Goal: Transaction & Acquisition: Purchase product/service

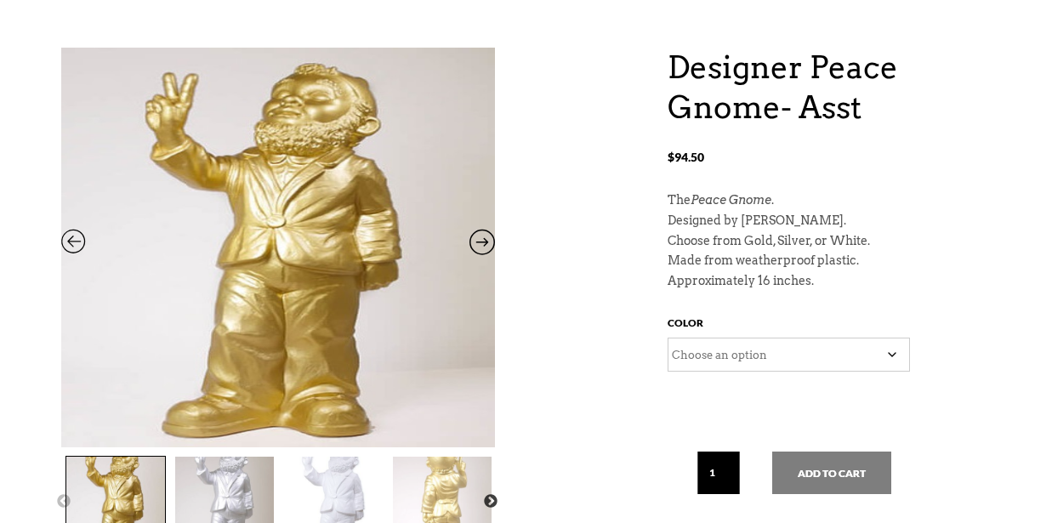
scroll to position [124, 0]
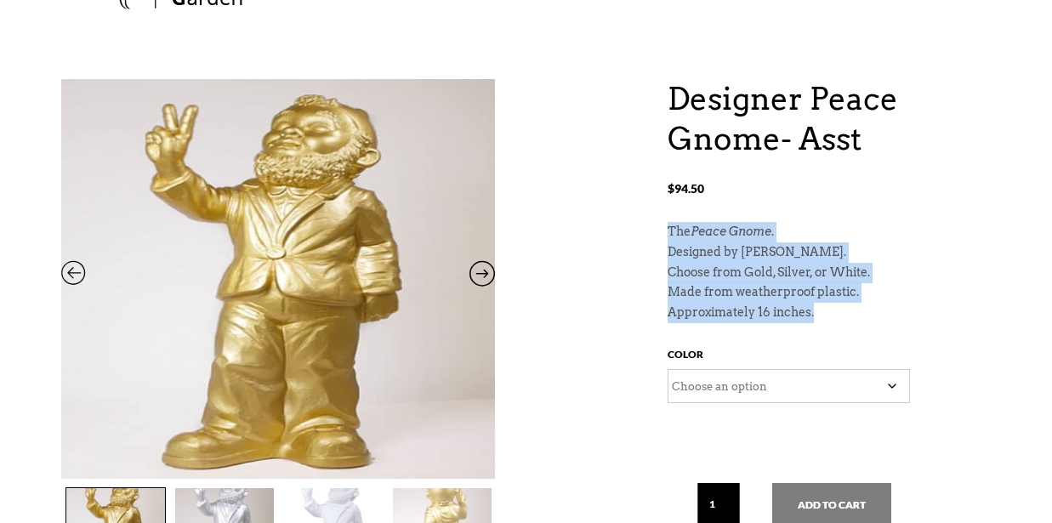
drag, startPoint x: 819, startPoint y: 312, endPoint x: 666, endPoint y: 228, distance: 174.7
click at [666, 228] on div "Designer Peace Gnome- Asst $ 94.50 Previous Next Designer Peace Gnome- Asst $ 9…" at bounding box center [525, 374] width 929 height 591
copy div "The Peace Gnome . Designed by [PERSON_NAME]. Choose from Gold, Silver, or White…"
